Goal: Book appointment/travel/reservation

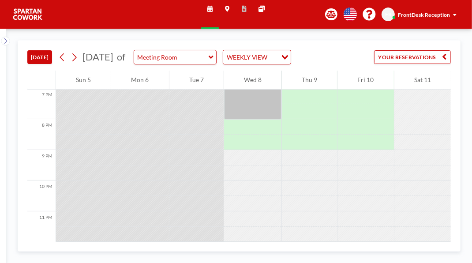
scroll to position [595, 0]
click at [245, 120] on div at bounding box center [252, 88] width 57 height 61
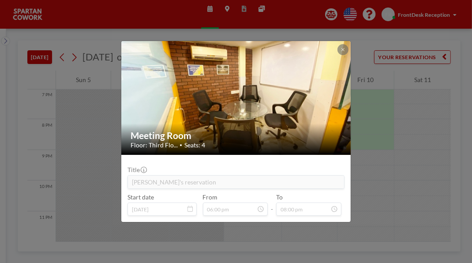
click at [345, 48] on icon at bounding box center [342, 49] width 3 height 3
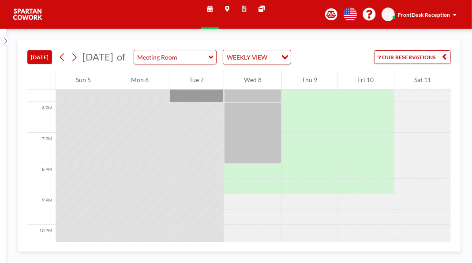
scroll to position [535, 0]
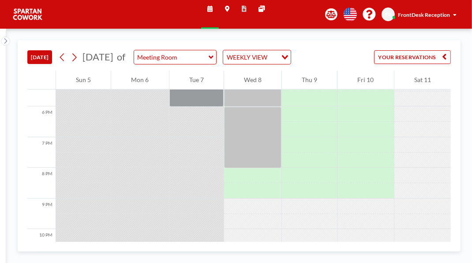
click at [258, 107] on div at bounding box center [252, 91] width 57 height 31
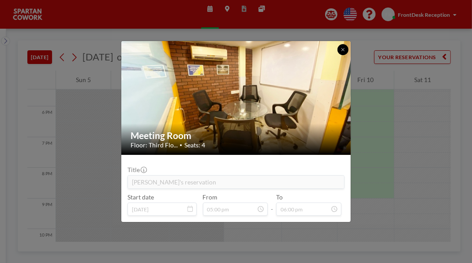
click at [348, 44] on button at bounding box center [342, 49] width 11 height 11
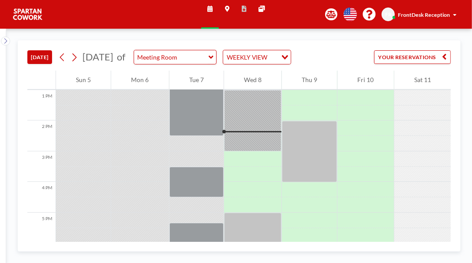
scroll to position [398, 0]
click at [258, 152] on div at bounding box center [252, 120] width 57 height 61
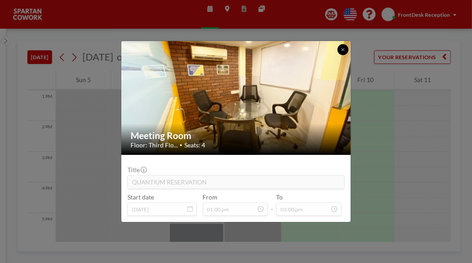
click at [348, 44] on button at bounding box center [342, 49] width 11 height 11
